Goal: Task Accomplishment & Management: Manage account settings

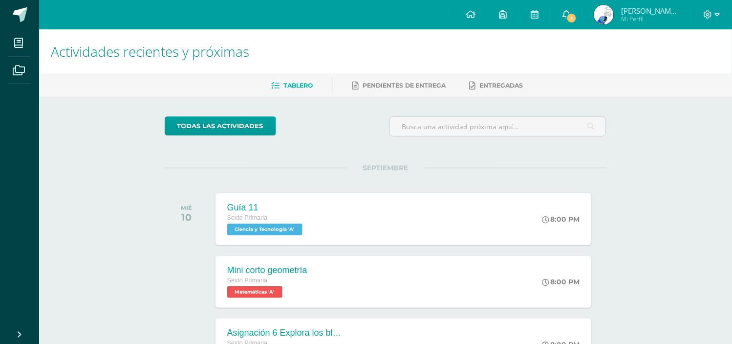
click at [565, 25] on link "1" at bounding box center [566, 14] width 31 height 29
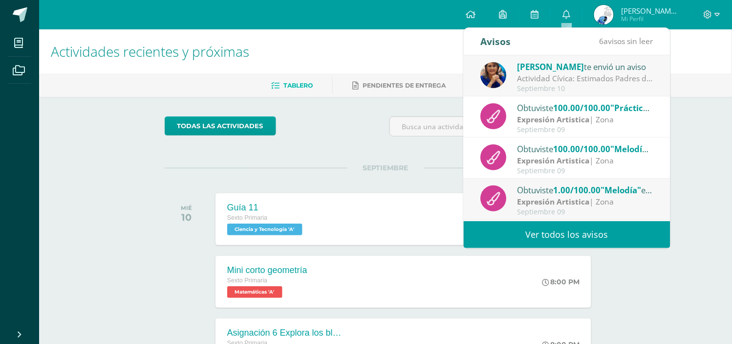
click at [577, 67] on div "[PERSON_NAME] te envió un aviso" at bounding box center [586, 66] width 136 height 13
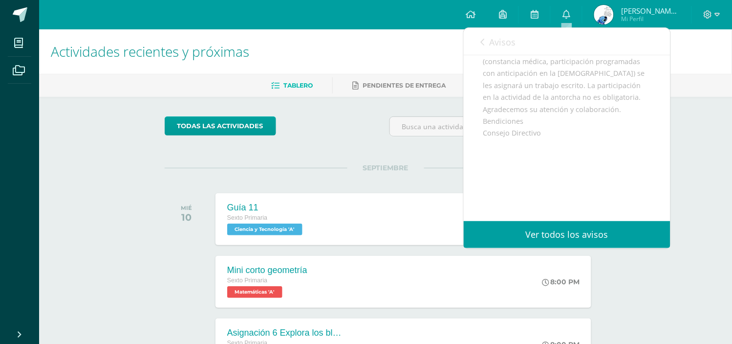
scroll to position [295, 0]
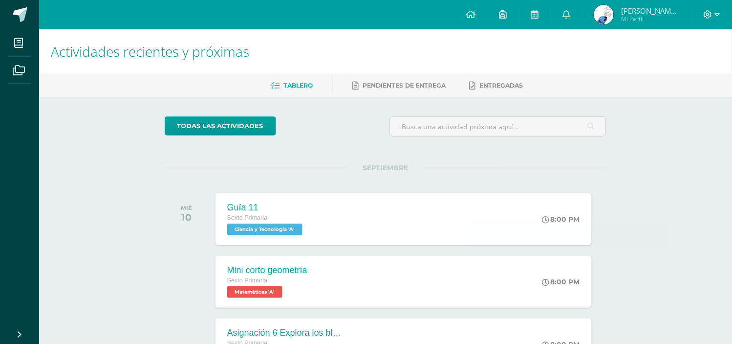
click at [353, 165] on span "SEPTIEMBRE" at bounding box center [386, 167] width 77 height 9
click at [535, 15] on icon at bounding box center [535, 14] width 8 height 9
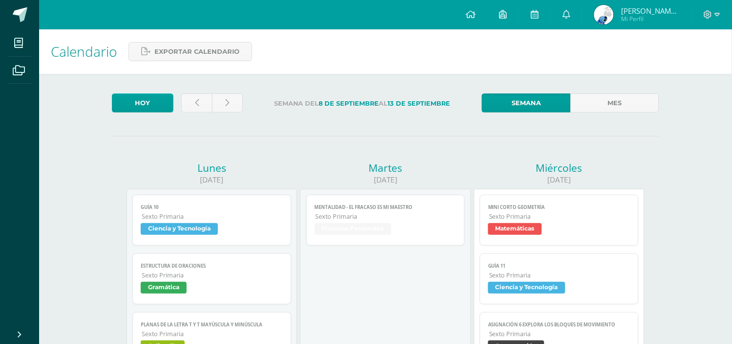
click at [320, 163] on div "Martes" at bounding box center [385, 168] width 171 height 14
